Goal: Transaction & Acquisition: Purchase product/service

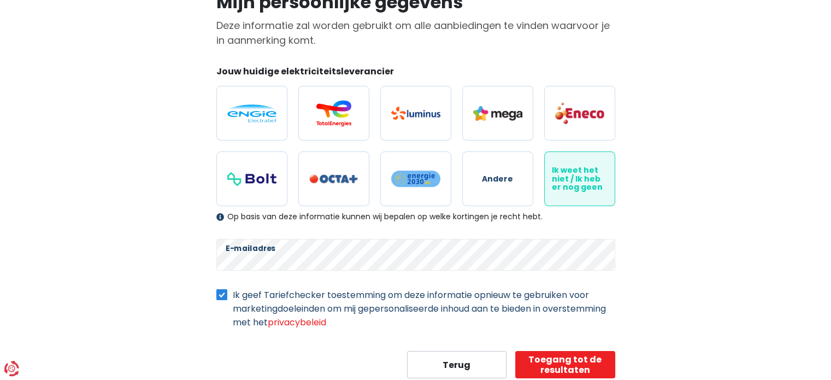
scroll to position [130, 0]
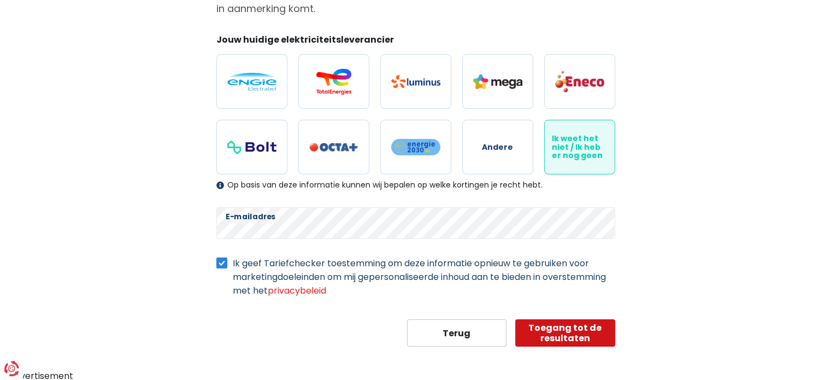
click at [572, 333] on button "Toegang tot de resultaten" at bounding box center [565, 332] width 100 height 27
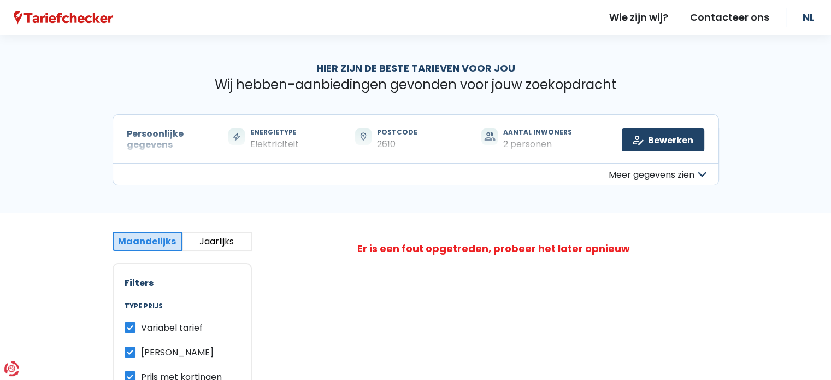
click at [418, 247] on div "Er is een fout opgetreden, probeer het later opnieuw" at bounding box center [493, 249] width 273 height 12
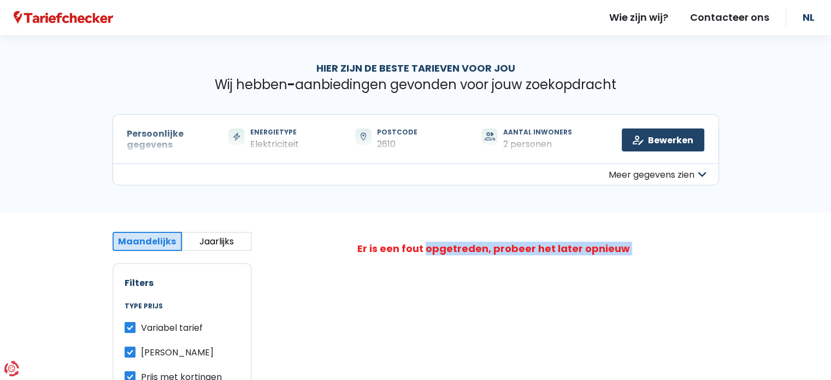
click at [418, 247] on div "Er is een fout opgetreden, probeer het later opnieuw" at bounding box center [493, 249] width 273 height 12
click at [643, 171] on button "Meer gegevens zien" at bounding box center [416, 174] width 606 height 22
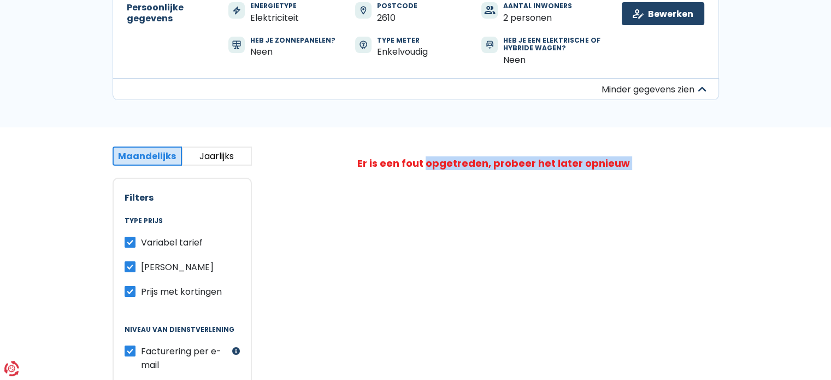
scroll to position [127, 0]
click at [211, 149] on button "Jaarlijks" at bounding box center [217, 155] width 70 height 19
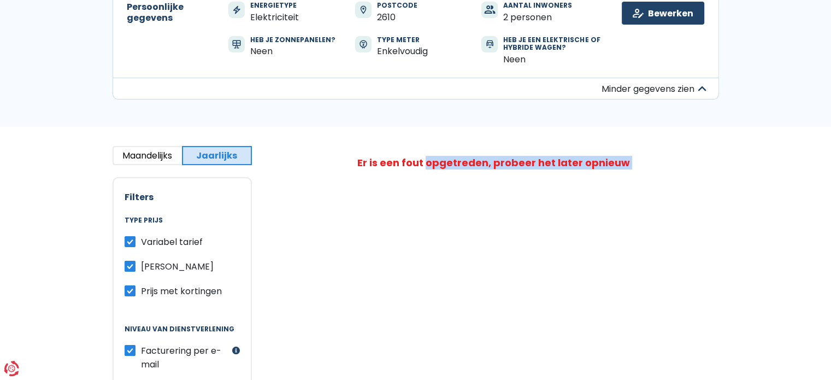
click at [138, 158] on button "Maandelijks" at bounding box center [148, 155] width 70 height 19
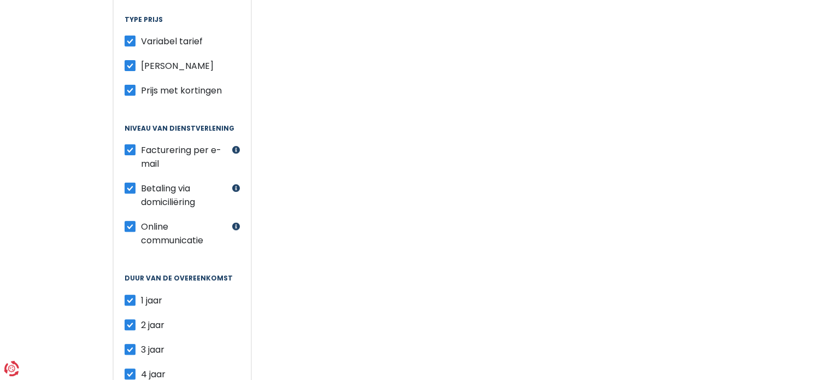
scroll to position [306, 0]
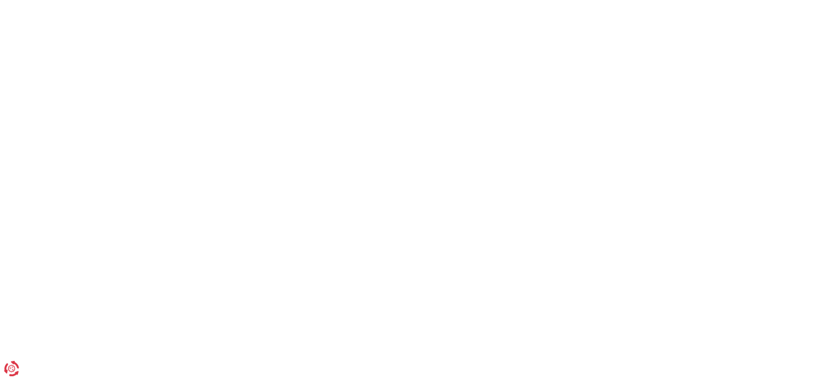
scroll to position [130, 0]
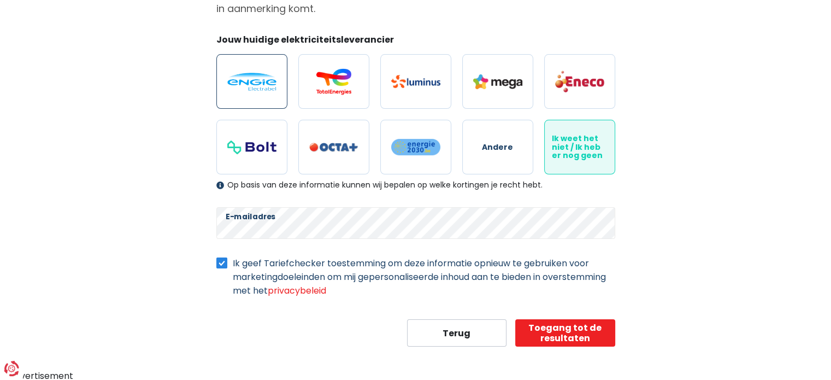
click at [275, 88] on img at bounding box center [251, 82] width 49 height 18
click at [275, 88] on input "radio" at bounding box center [251, 81] width 71 height 55
radio input "true"
radio input "false"
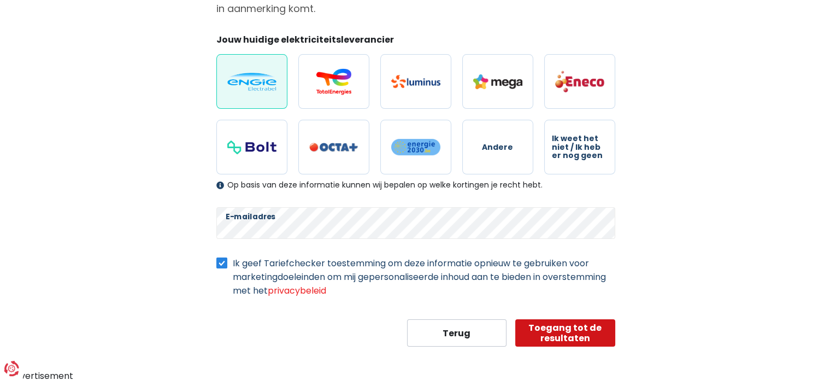
click at [545, 332] on button "Toegang tot de resultaten" at bounding box center [565, 332] width 100 height 27
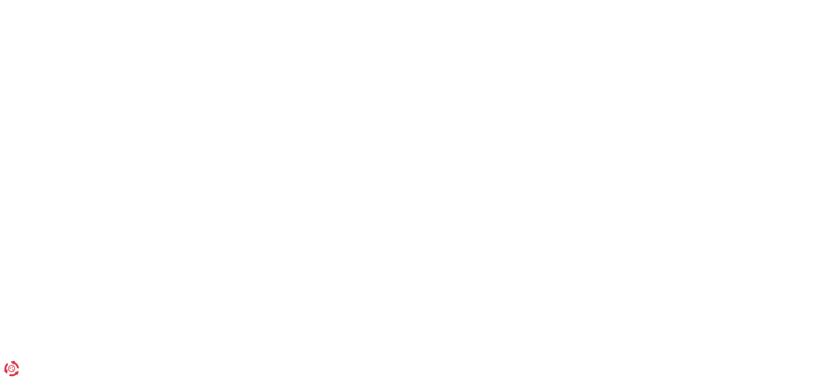
scroll to position [130, 0]
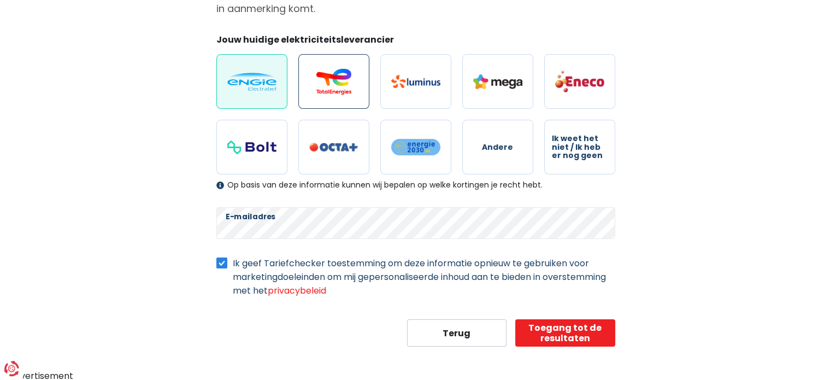
click at [319, 75] on img at bounding box center [333, 81] width 49 height 26
click at [319, 75] on input "radio" at bounding box center [333, 81] width 71 height 55
radio input "true"
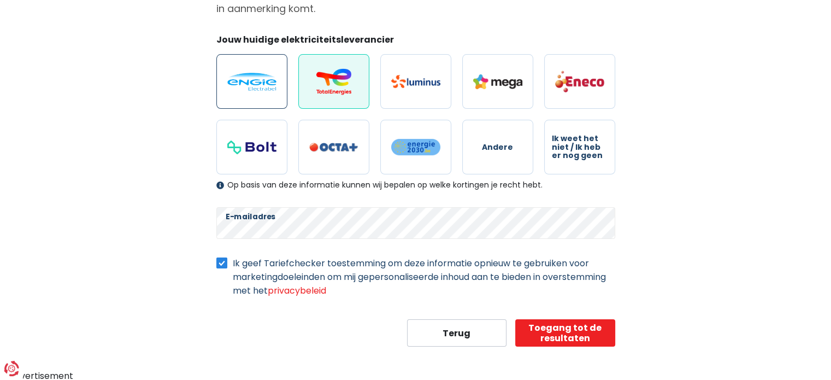
click at [228, 76] on img at bounding box center [251, 82] width 49 height 18
click at [228, 76] on input "radio" at bounding box center [251, 81] width 71 height 55
radio input "true"
radio input "false"
